Goal: Transaction & Acquisition: Book appointment/travel/reservation

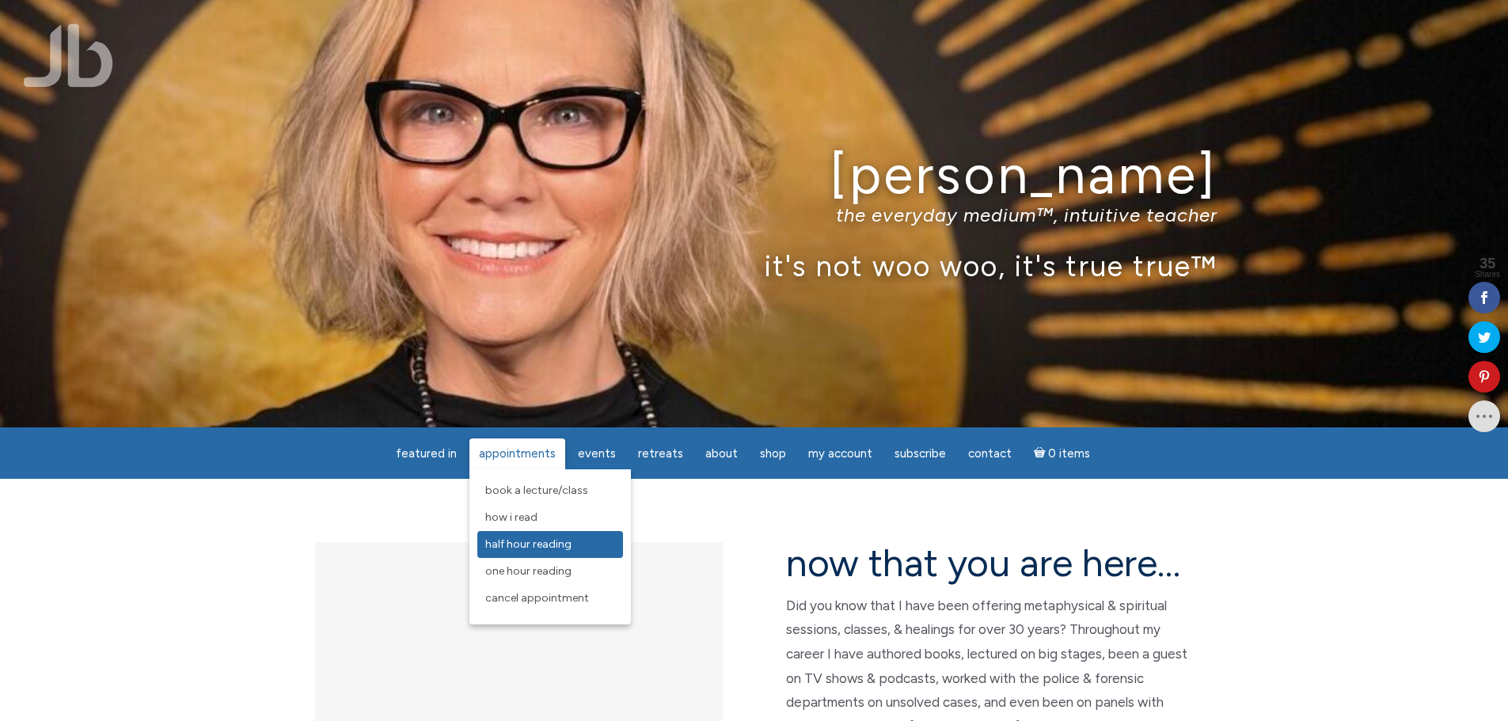
click at [545, 543] on span "Half Hour Reading" at bounding box center [528, 543] width 86 height 13
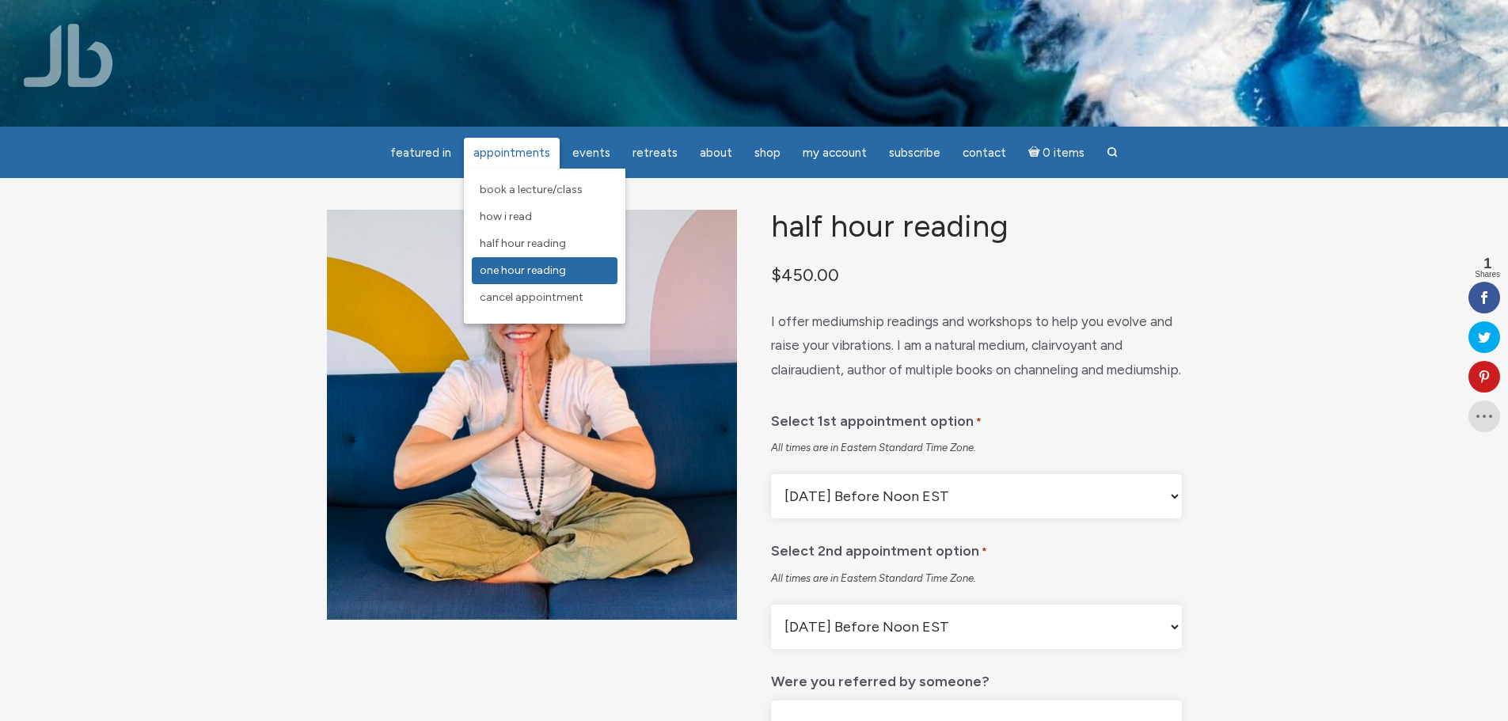
click at [548, 269] on span "One Hour Reading" at bounding box center [523, 270] width 86 height 13
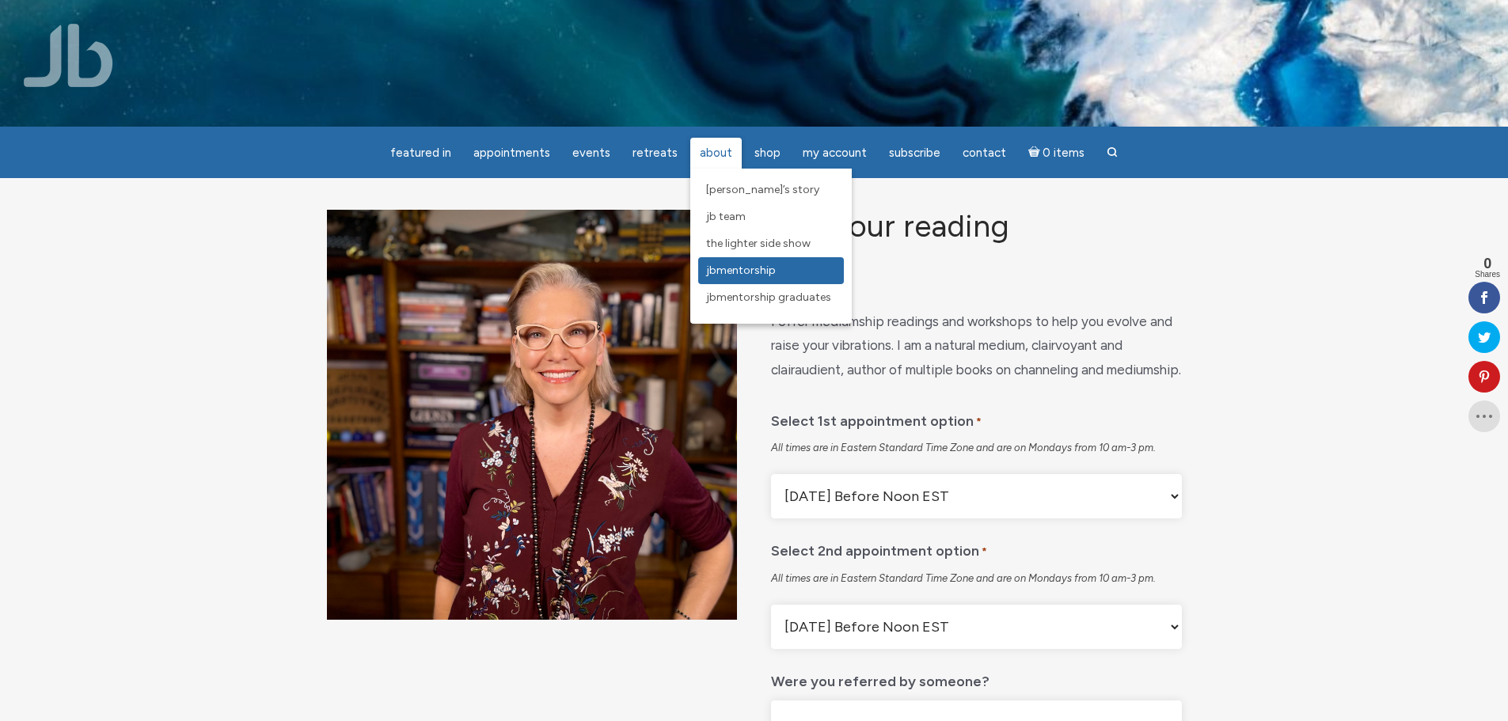
click at [746, 269] on span "JBMentorship" at bounding box center [741, 270] width 70 height 13
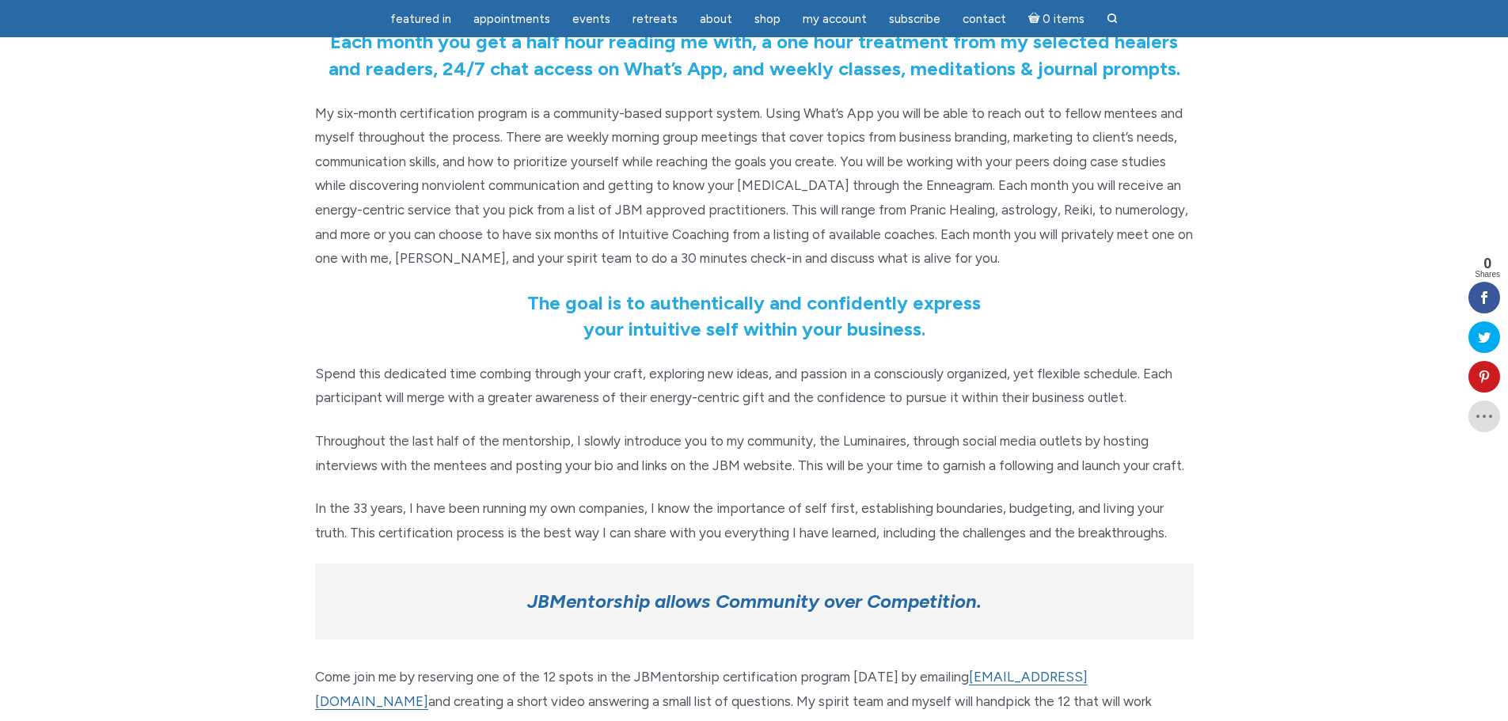
scroll to position [354, 0]
